Goal: Task Accomplishment & Management: Manage account settings

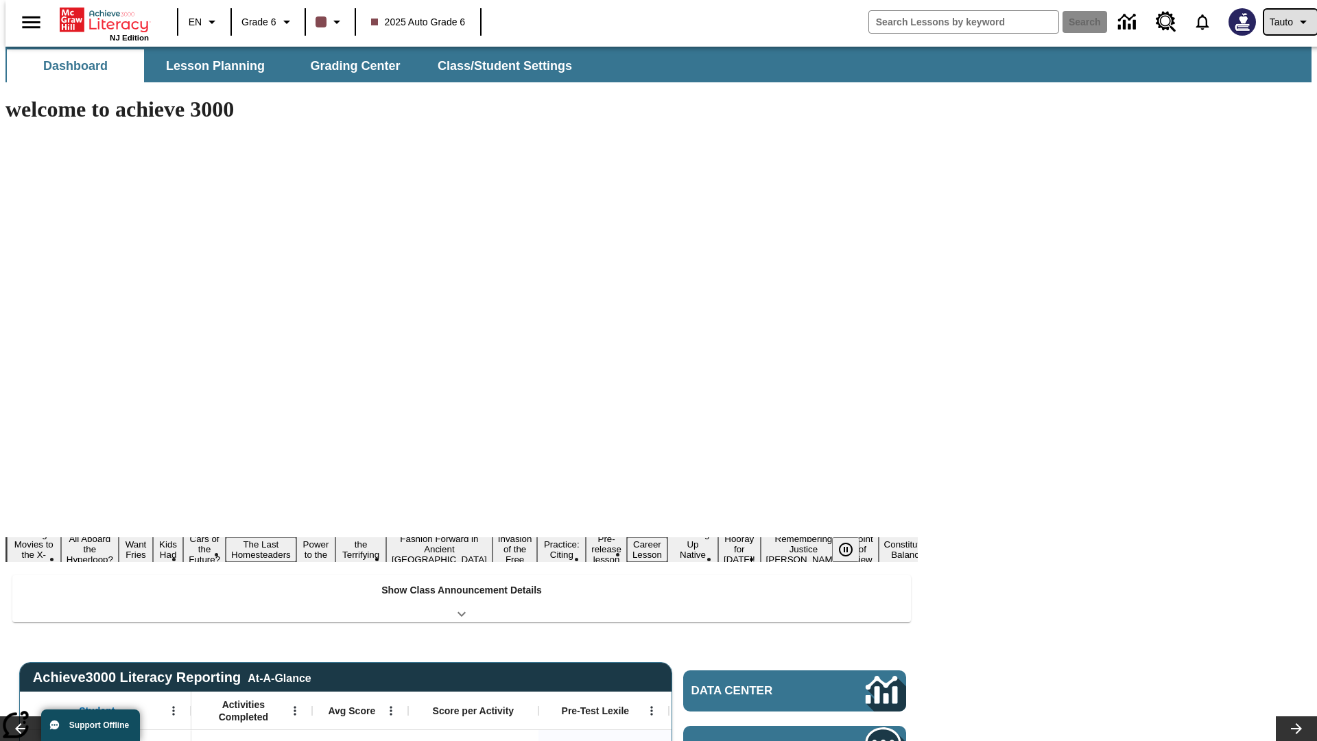
click at [1283, 22] on span "Tauto" at bounding box center [1280, 22] width 23 height 14
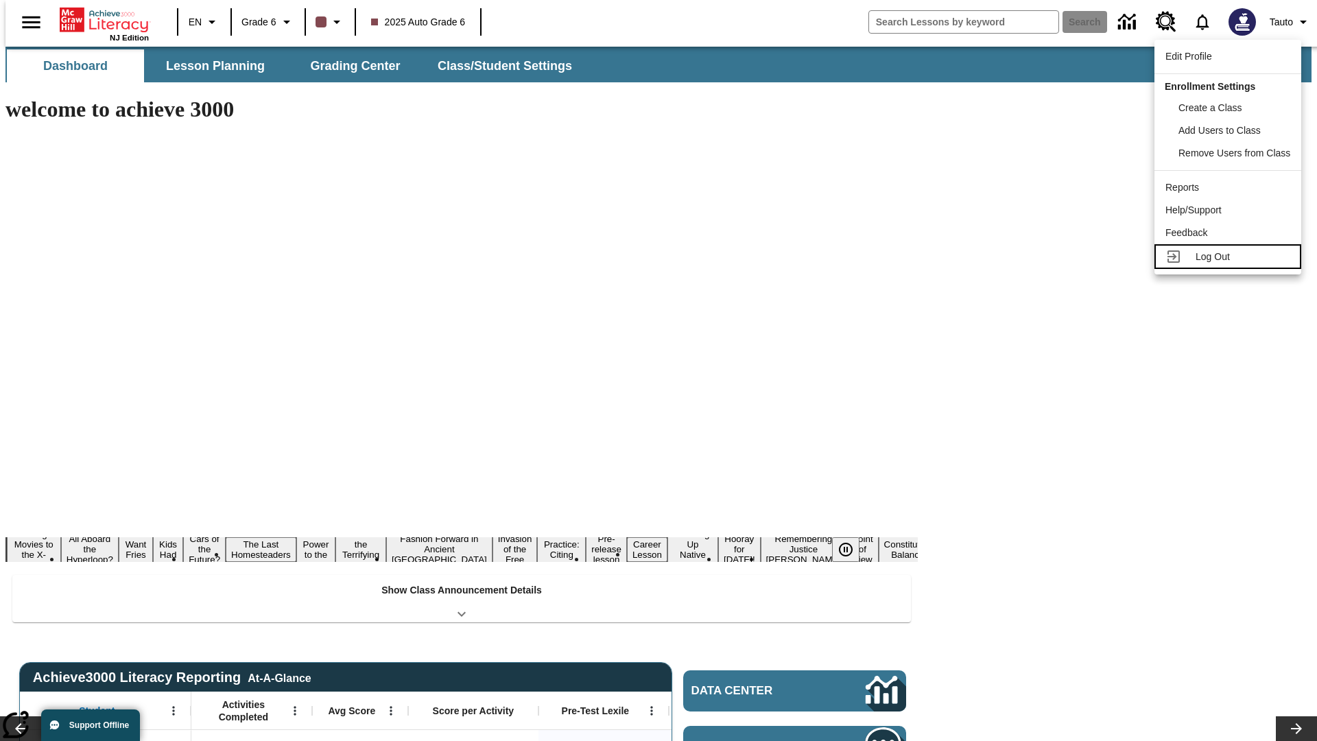
click at [1230, 257] on span "Log Out" at bounding box center [1212, 256] width 34 height 11
